Goal: Task Accomplishment & Management: Use online tool/utility

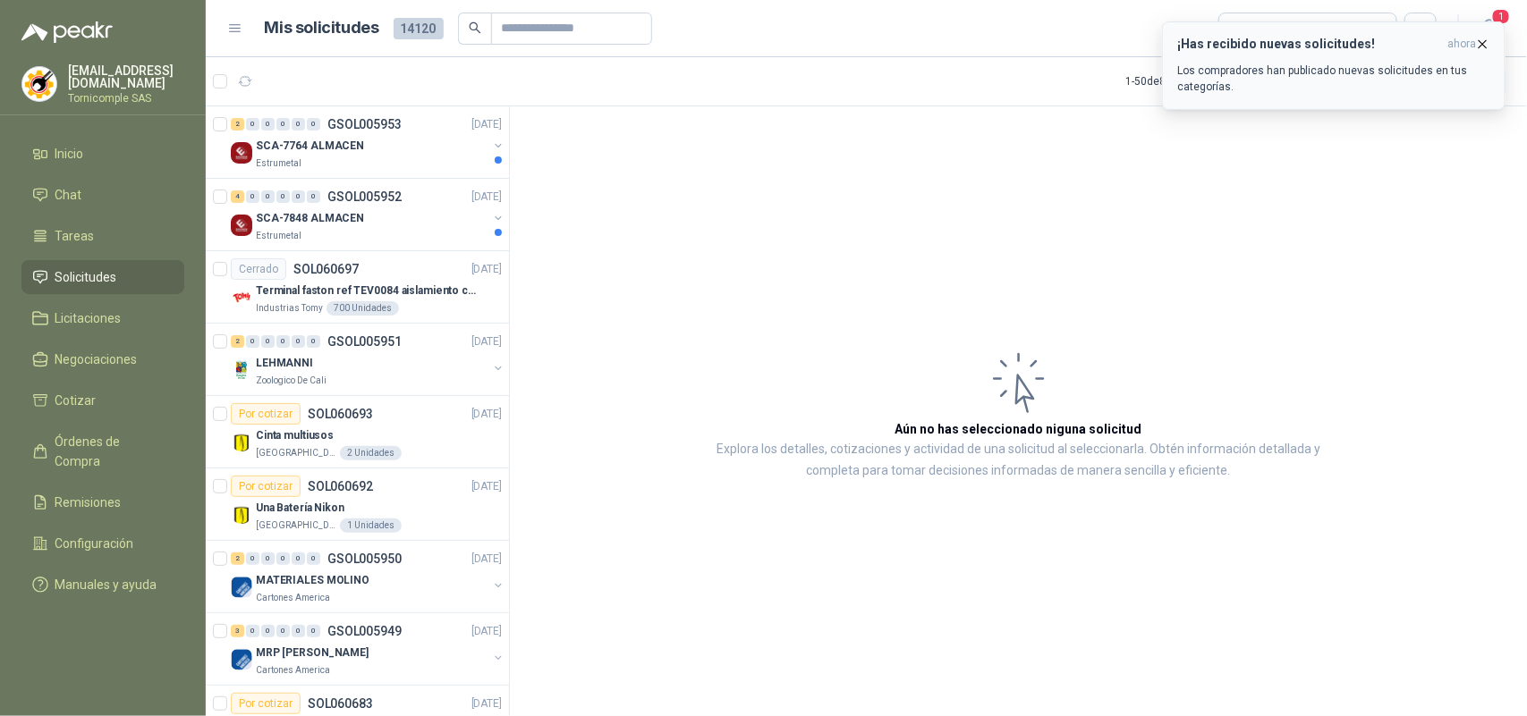
click at [1483, 47] on icon "button" at bounding box center [1482, 44] width 15 height 15
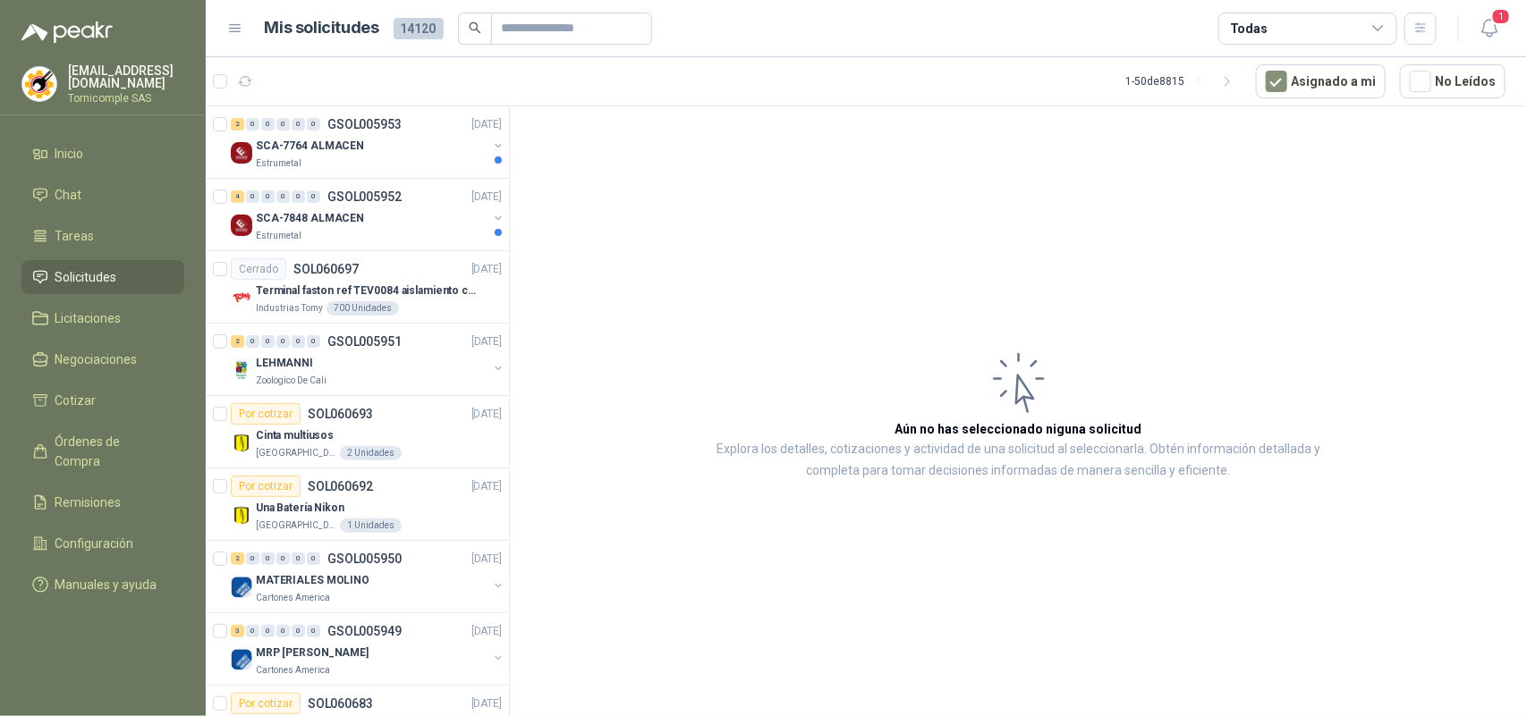
click at [1493, 37] on icon "button" at bounding box center [1489, 28] width 22 height 22
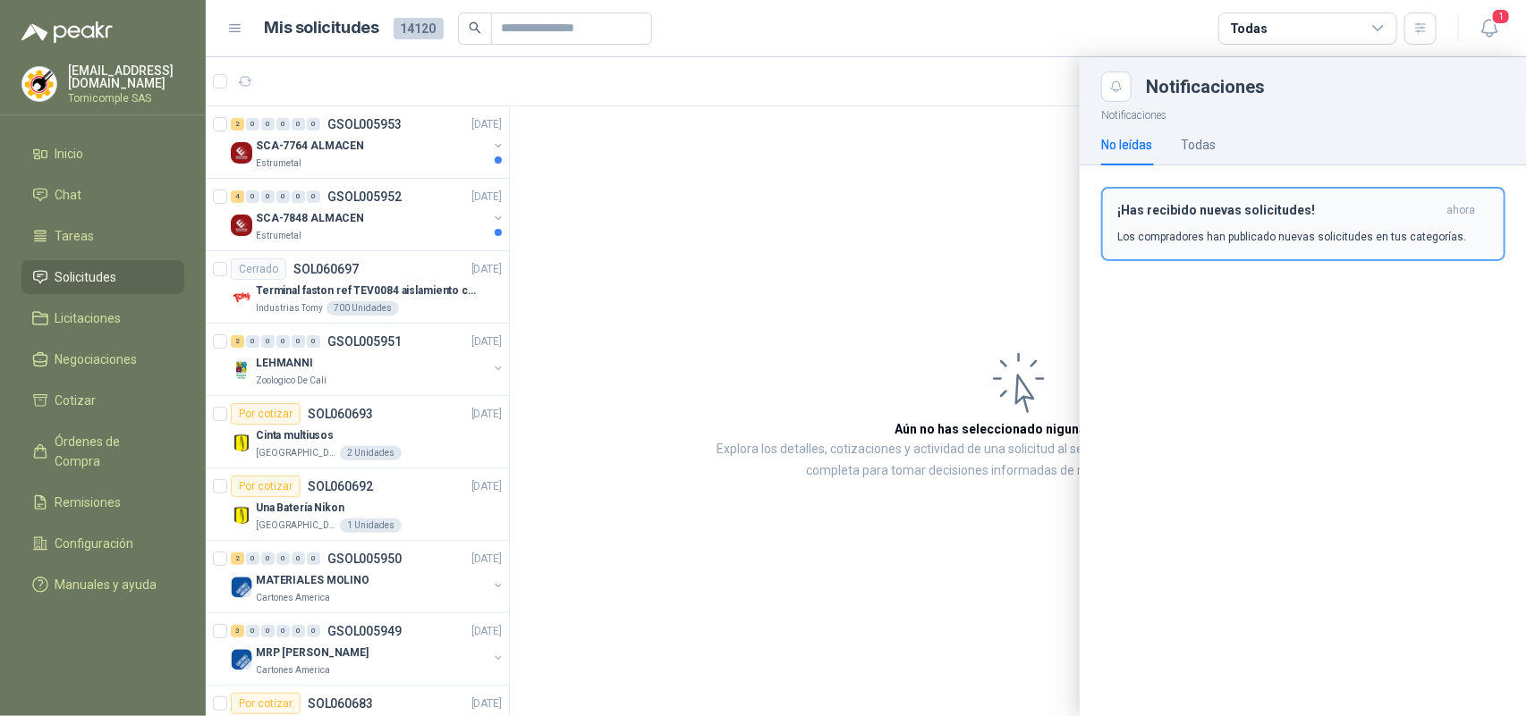
click at [1416, 217] on h3 "¡Has recibido nuevas solicitudes!" at bounding box center [1278, 210] width 322 height 15
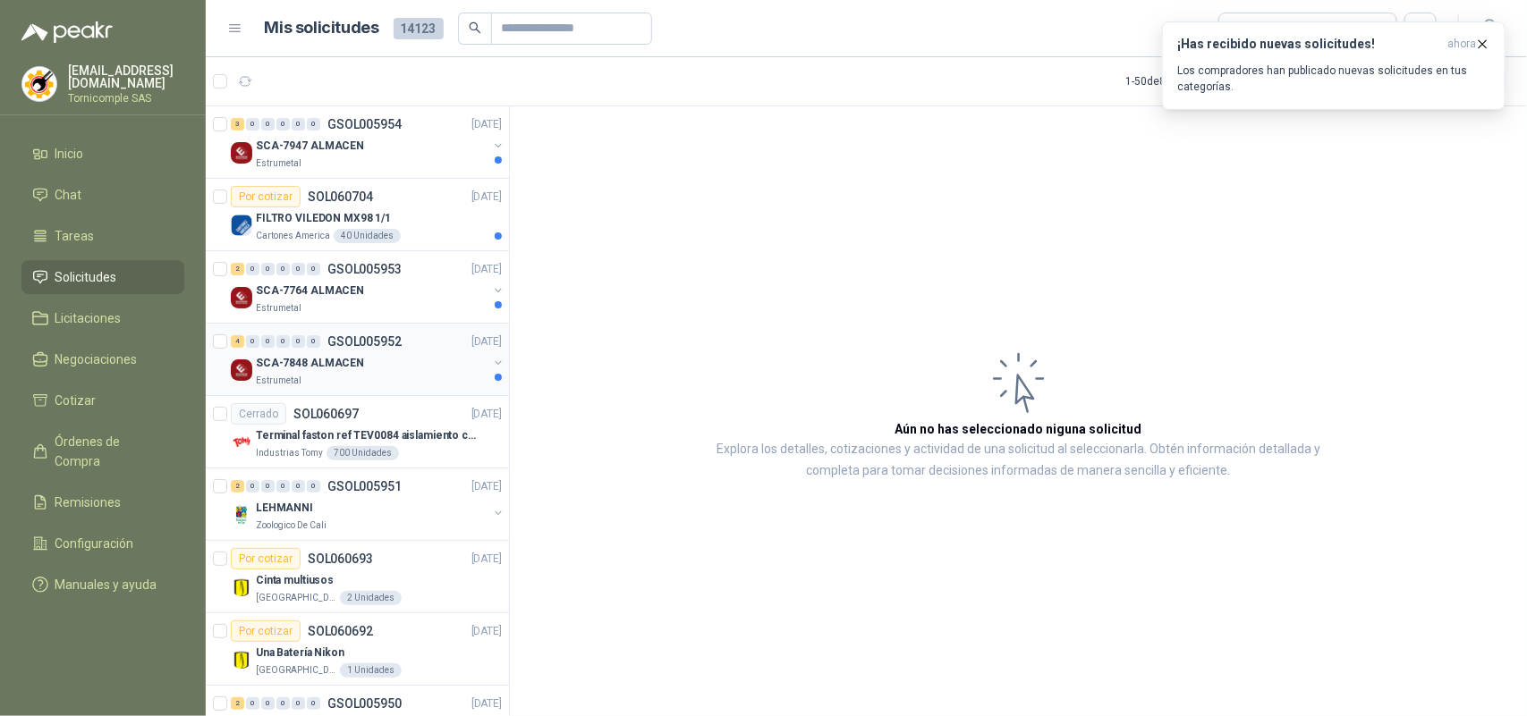
click at [408, 364] on div "SCA-7848 ALMACEN" at bounding box center [372, 362] width 232 height 21
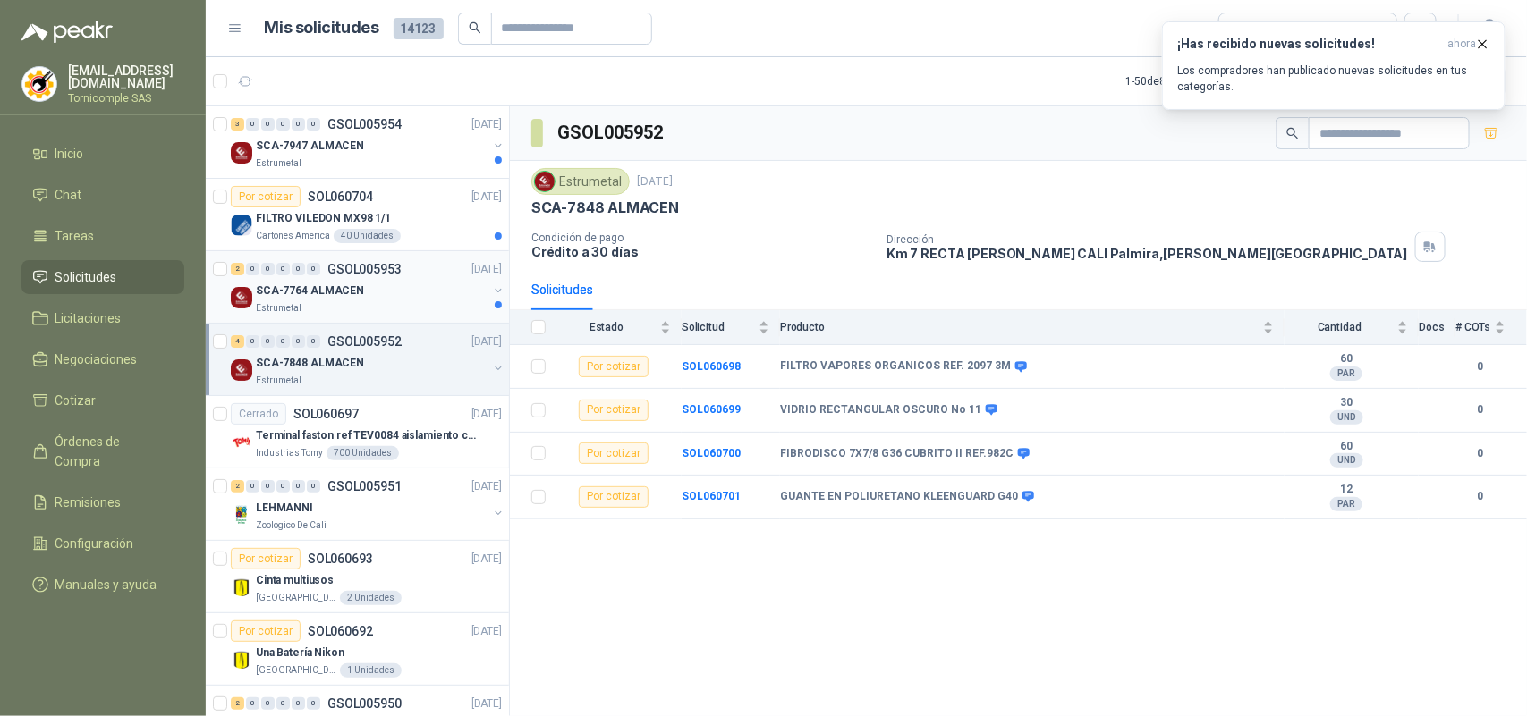
click at [411, 292] on div "SCA-7764 ALMACEN" at bounding box center [372, 290] width 232 height 21
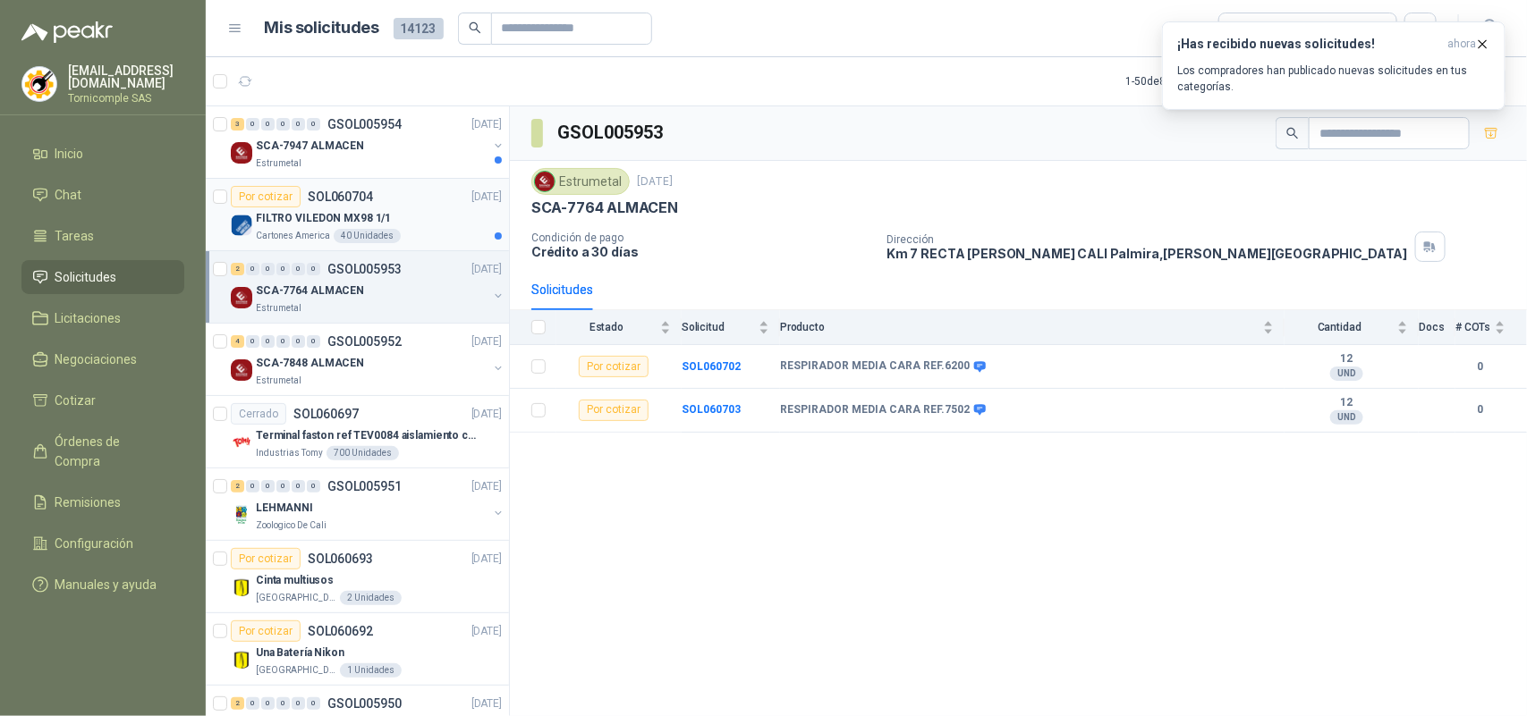
click at [402, 224] on div "FILTRO VILEDON MX98 1/1" at bounding box center [379, 217] width 246 height 21
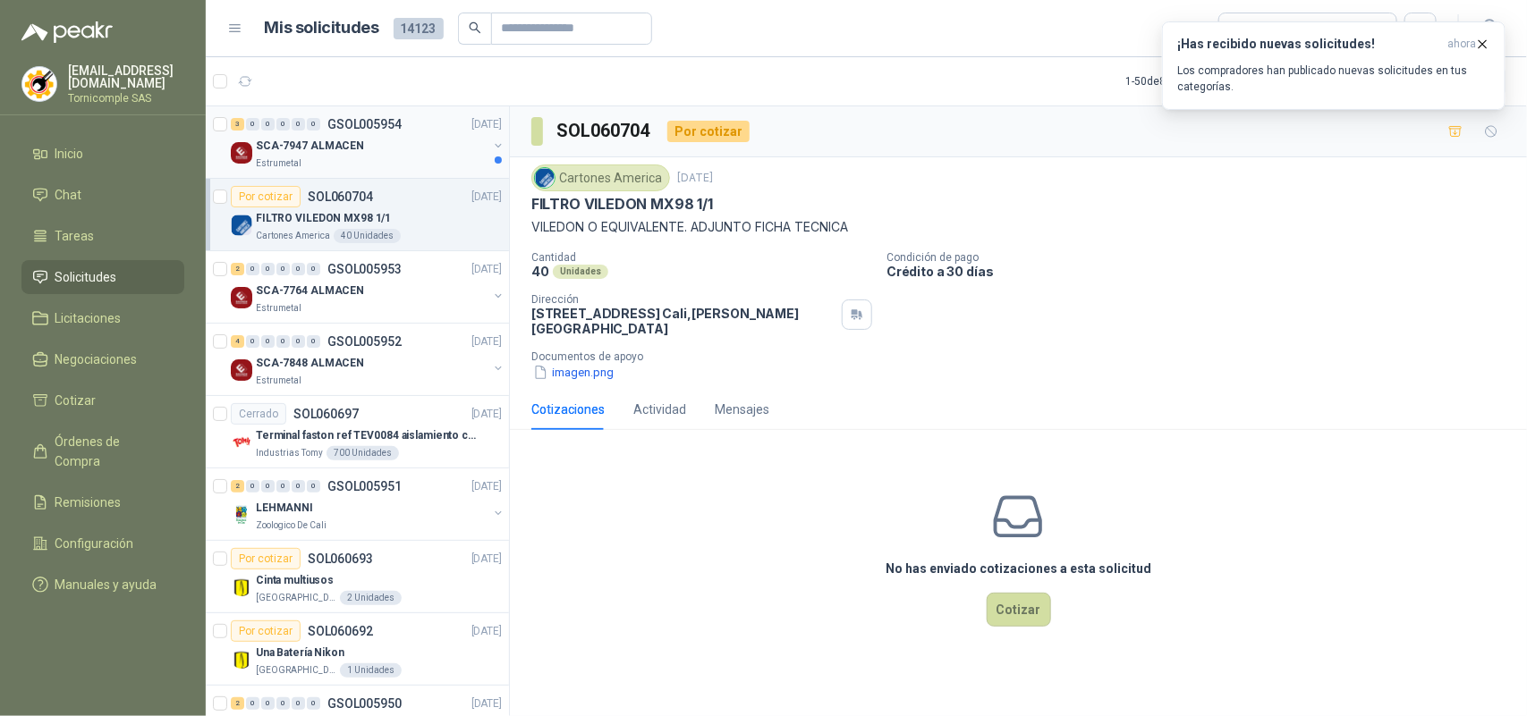
click at [408, 150] on div "SCA-7947 ALMACEN" at bounding box center [372, 145] width 232 height 21
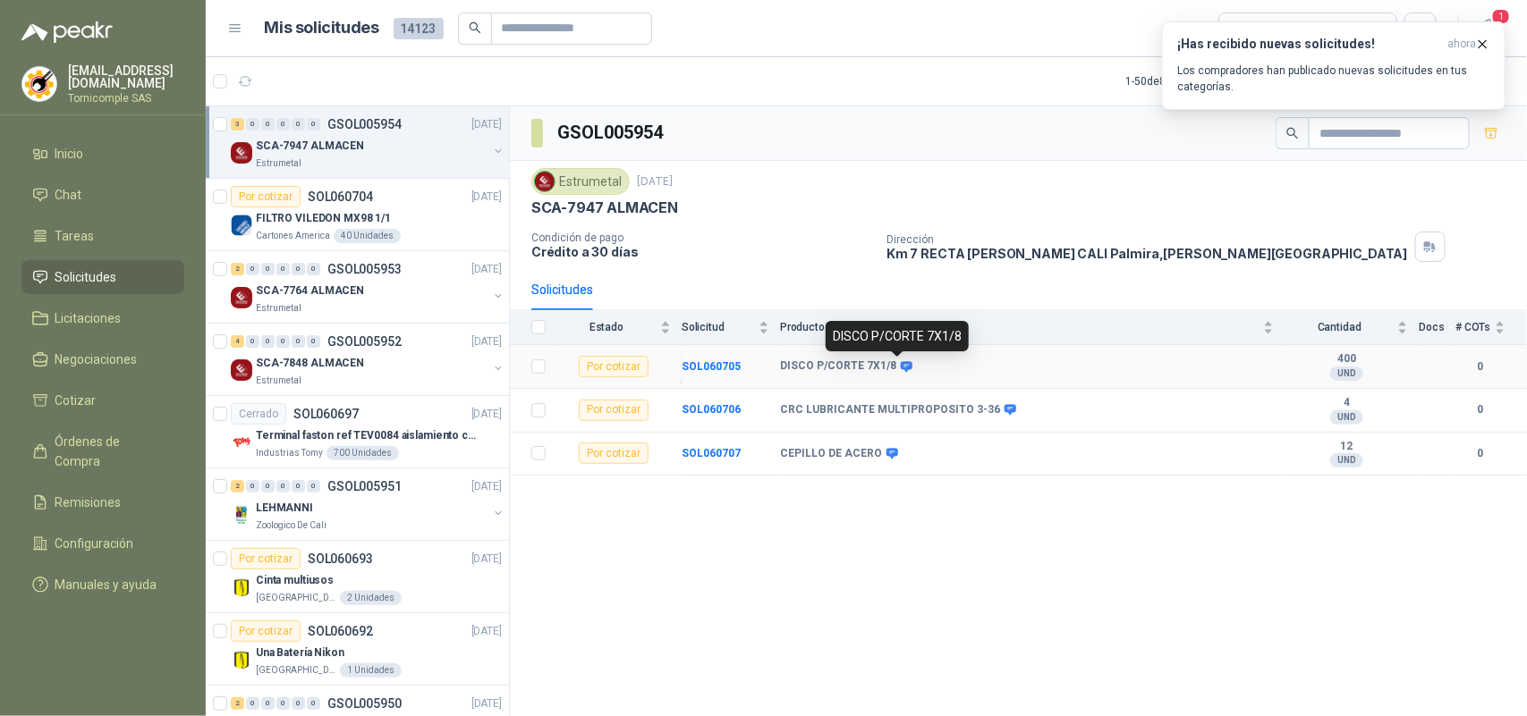
click at [901, 368] on icon at bounding box center [907, 366] width 12 height 11
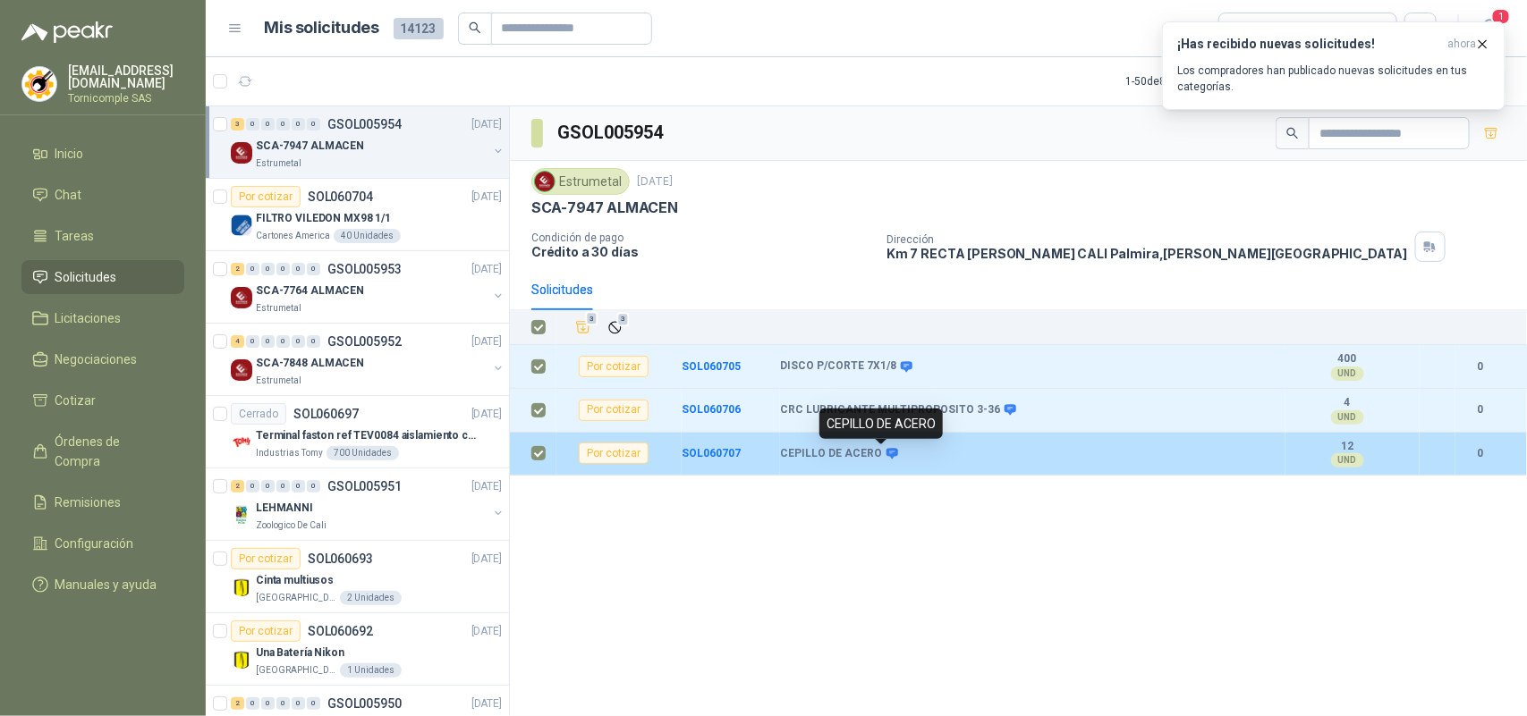
click at [886, 453] on icon at bounding box center [892, 453] width 12 height 11
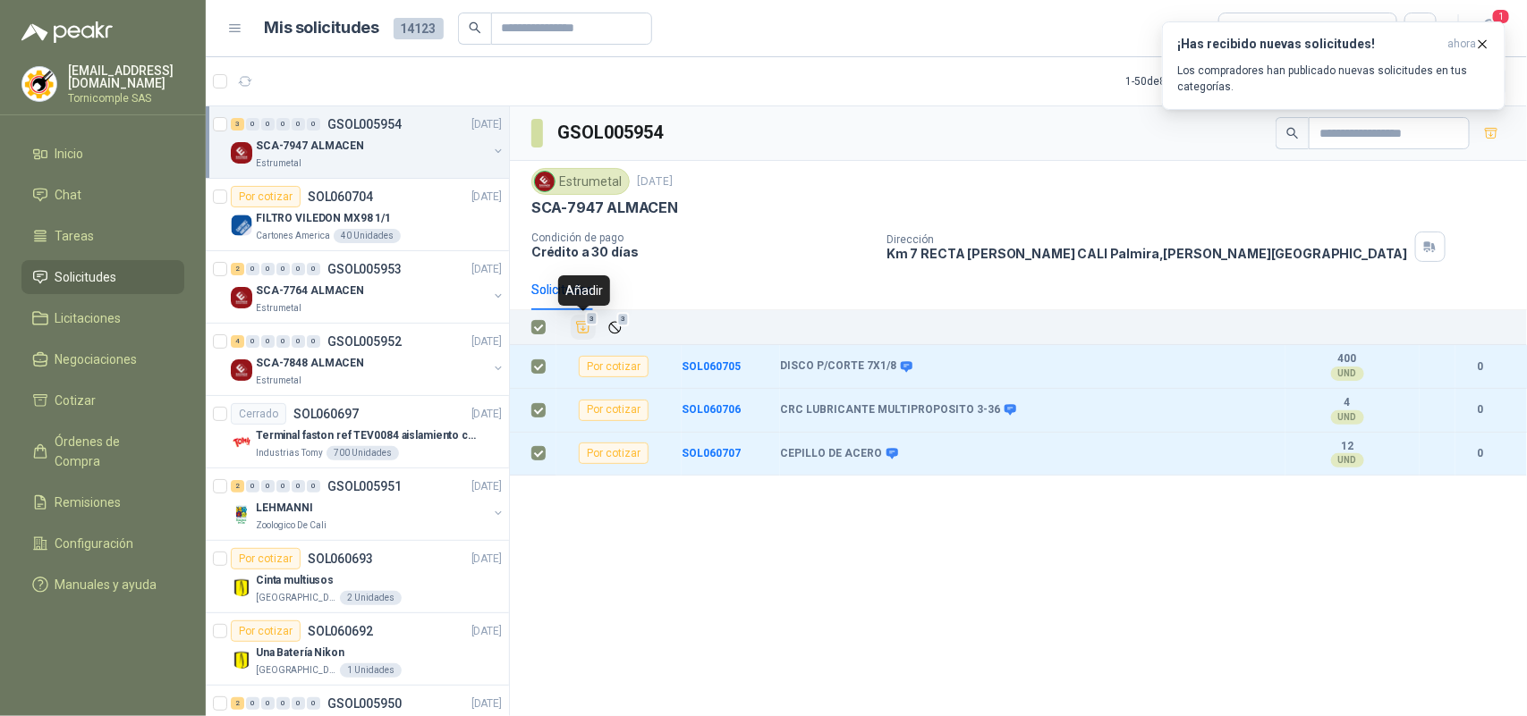
click at [588, 328] on icon "Añadir" at bounding box center [583, 328] width 13 height 12
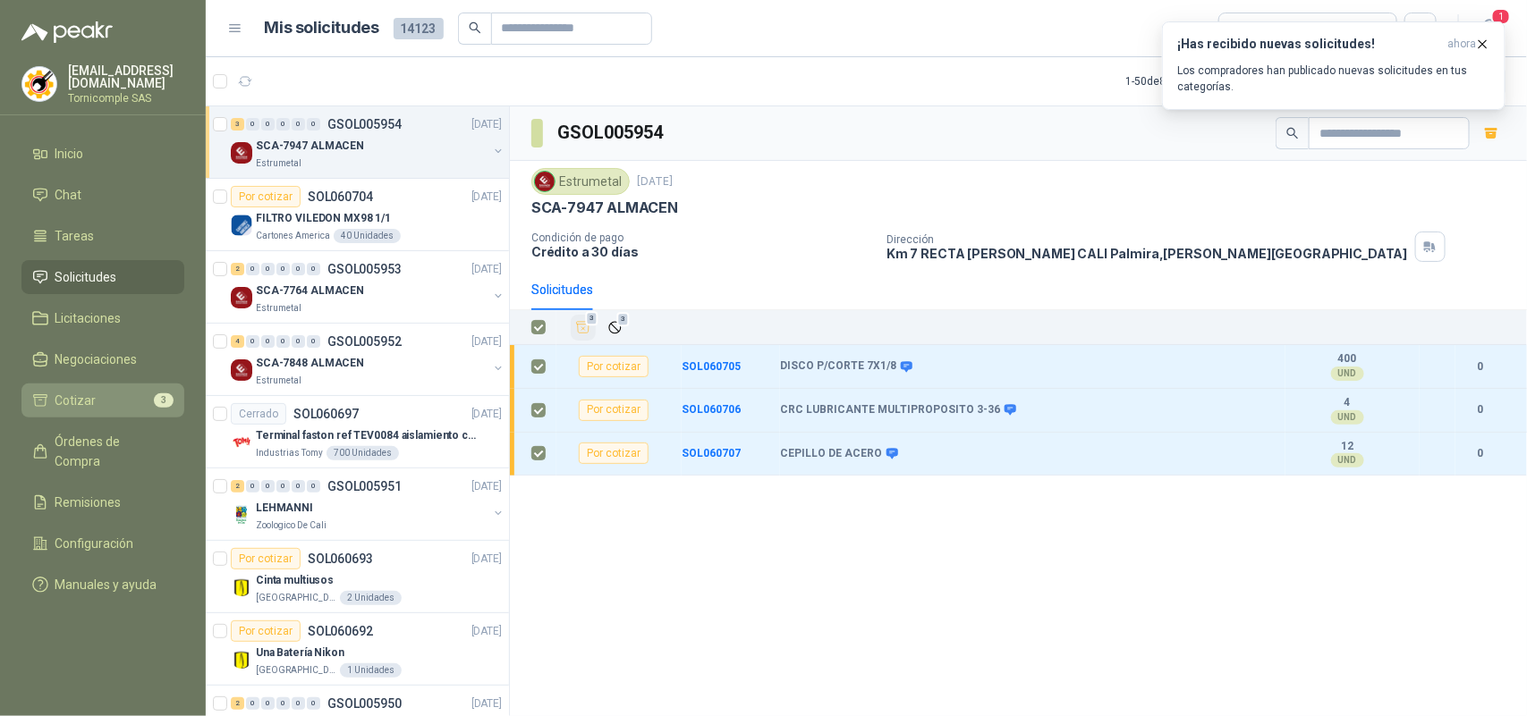
click at [72, 391] on span "Cotizar" at bounding box center [75, 401] width 41 height 20
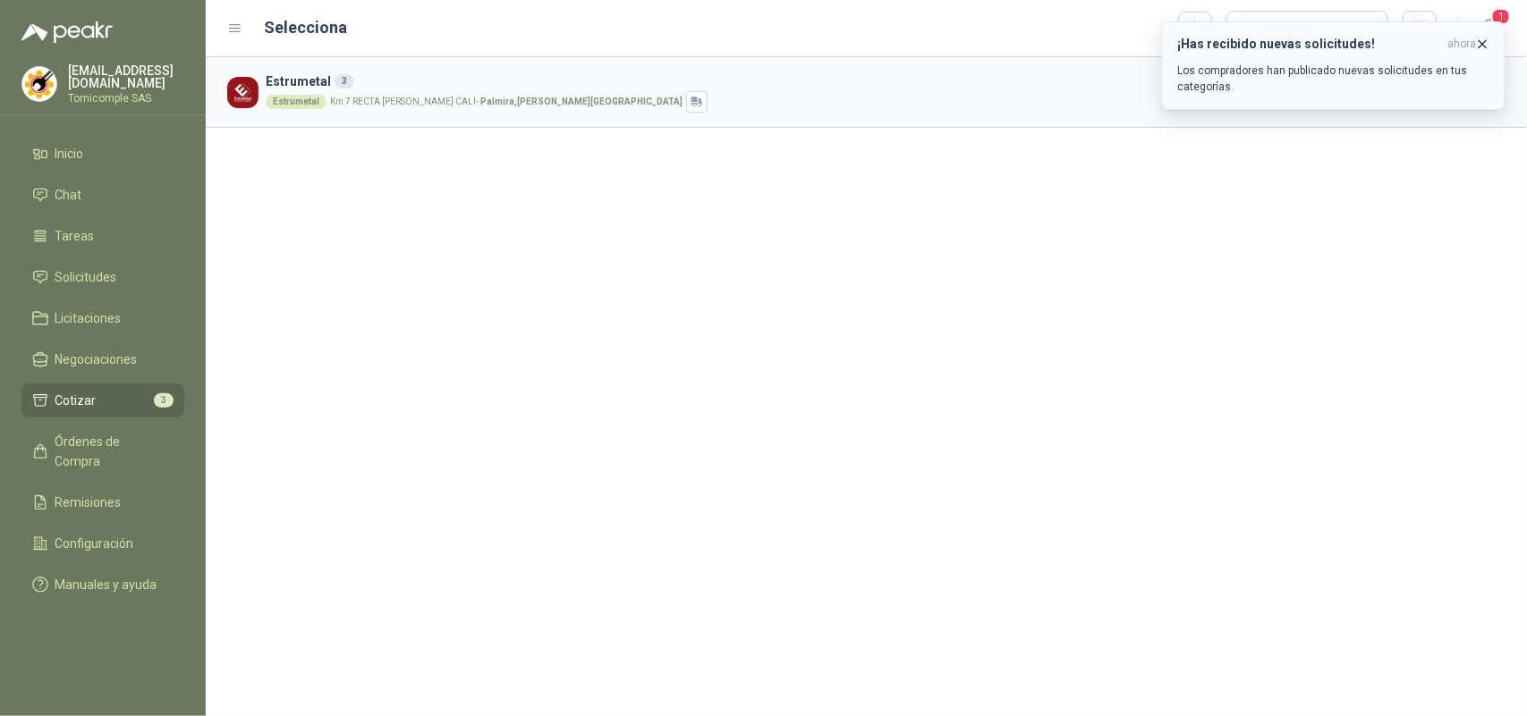
click at [1485, 37] on icon "button" at bounding box center [1482, 44] width 15 height 15
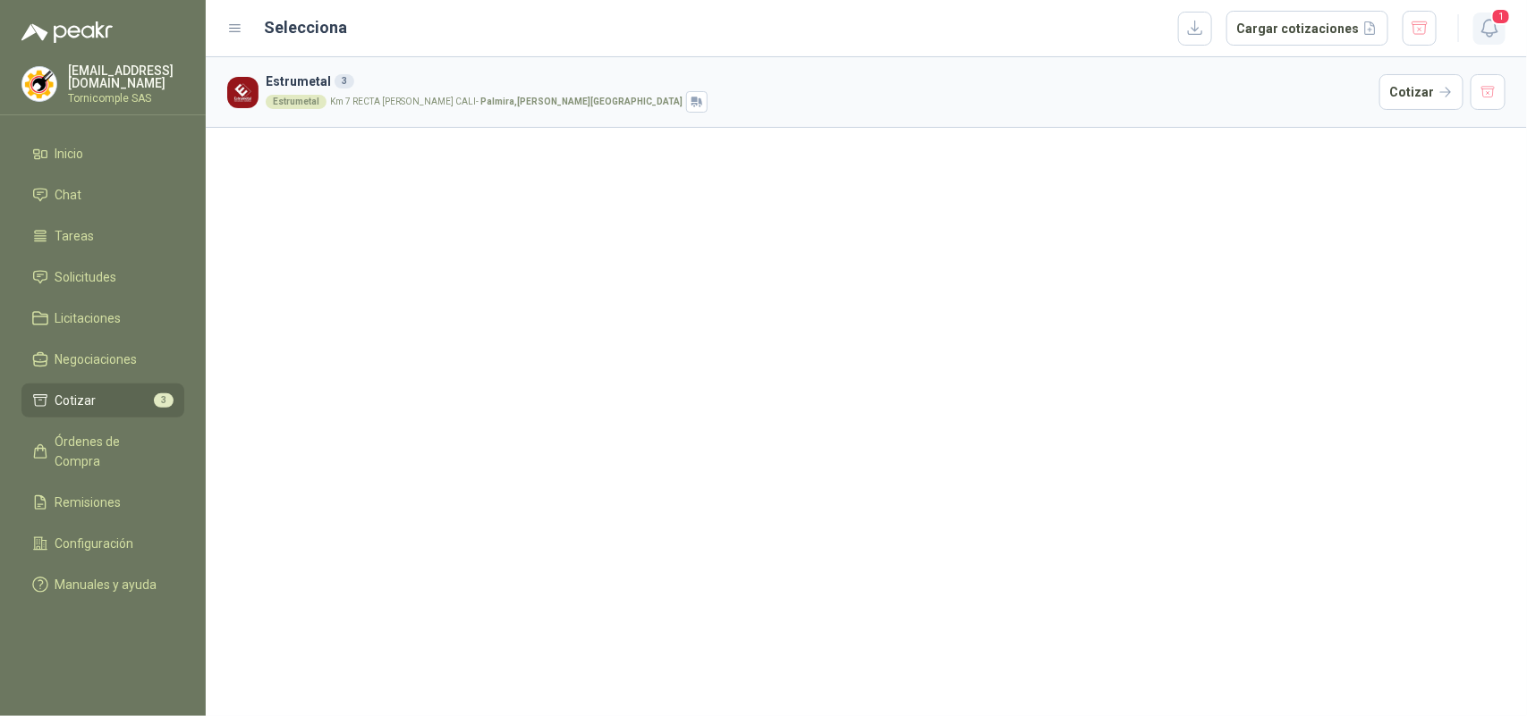
click at [1490, 30] on icon "button" at bounding box center [1489, 28] width 22 height 22
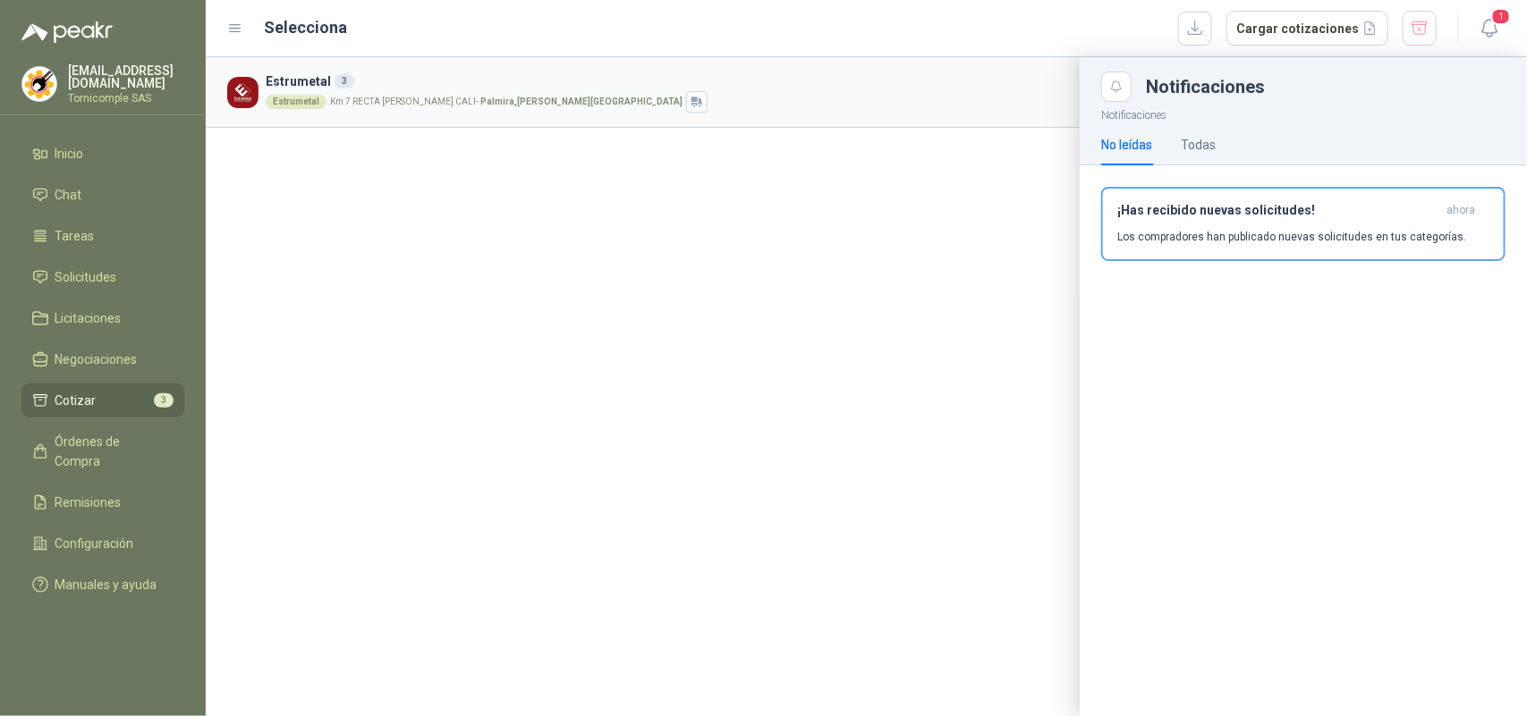
click at [1400, 233] on p "Los compradores han publicado nuevas solicitudes en tus categorías." at bounding box center [1291, 237] width 349 height 16
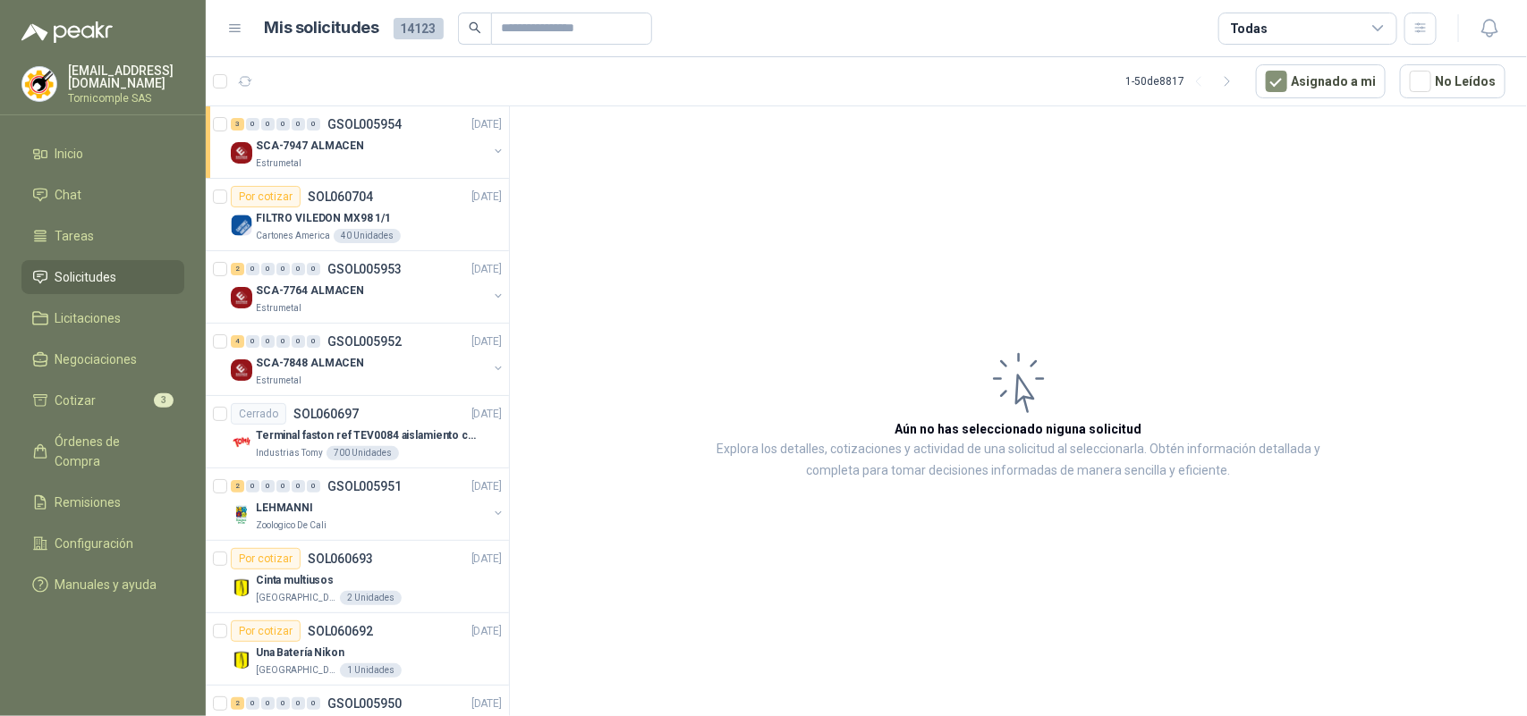
click at [128, 269] on li "Solicitudes" at bounding box center [102, 277] width 141 height 20
click at [128, 278] on li "Solicitudes" at bounding box center [102, 277] width 141 height 20
click at [126, 396] on li "Cotizar 3" at bounding box center [102, 401] width 141 height 20
